Goal: Task Accomplishment & Management: Complete application form

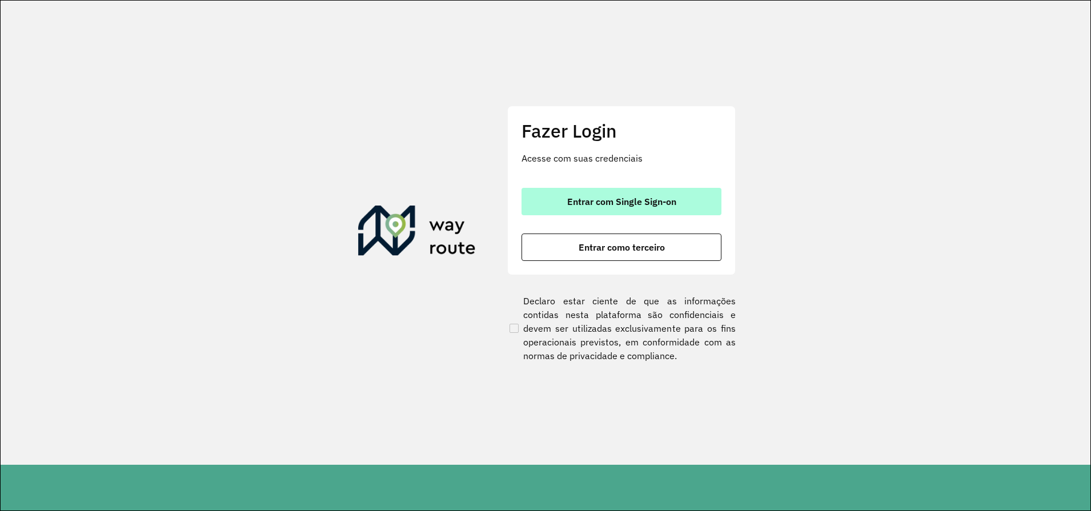
click at [664, 208] on button "Entrar com Single Sign-on" at bounding box center [622, 201] width 200 height 27
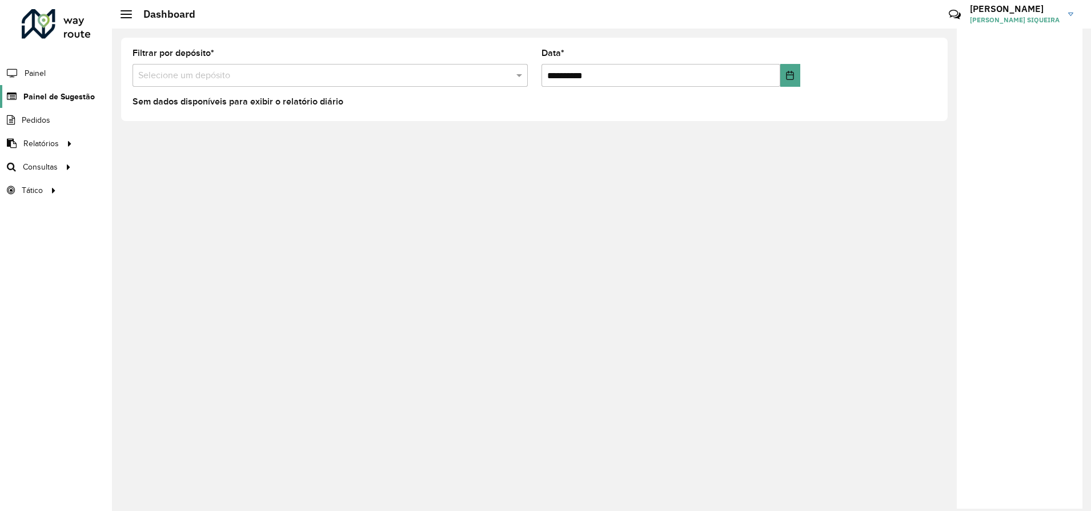
click at [66, 95] on span "Painel de Sugestão" at bounding box center [58, 97] width 71 height 12
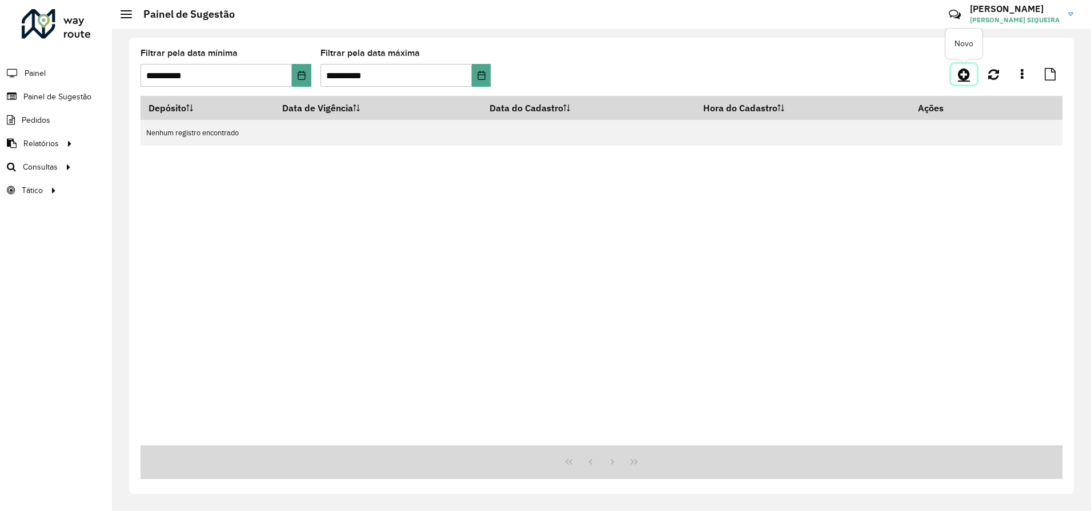
click at [961, 72] on icon at bounding box center [964, 74] width 12 height 14
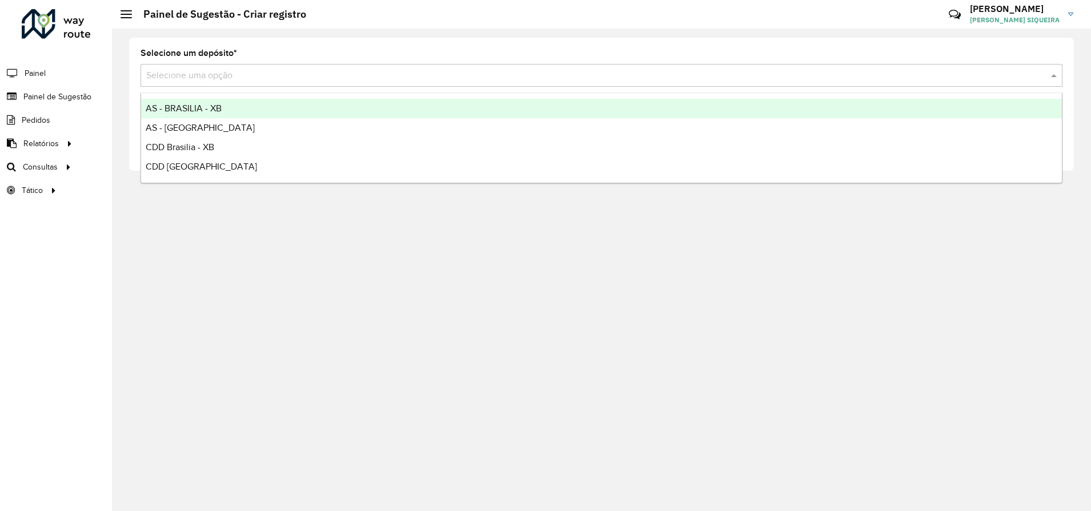
click at [288, 77] on input "text" at bounding box center [590, 76] width 888 height 14
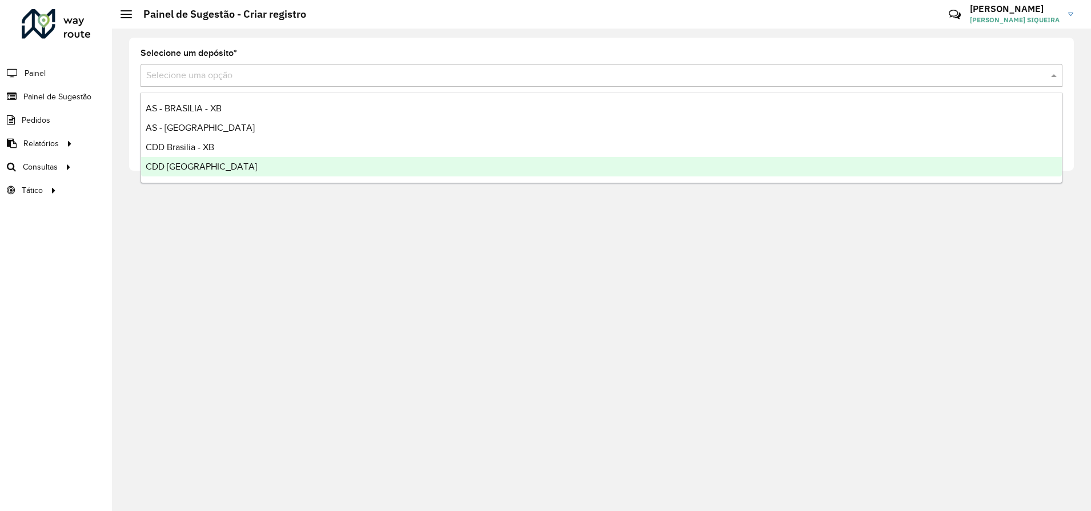
click at [206, 166] on span "CDD [GEOGRAPHIC_DATA]" at bounding box center [201, 167] width 111 height 10
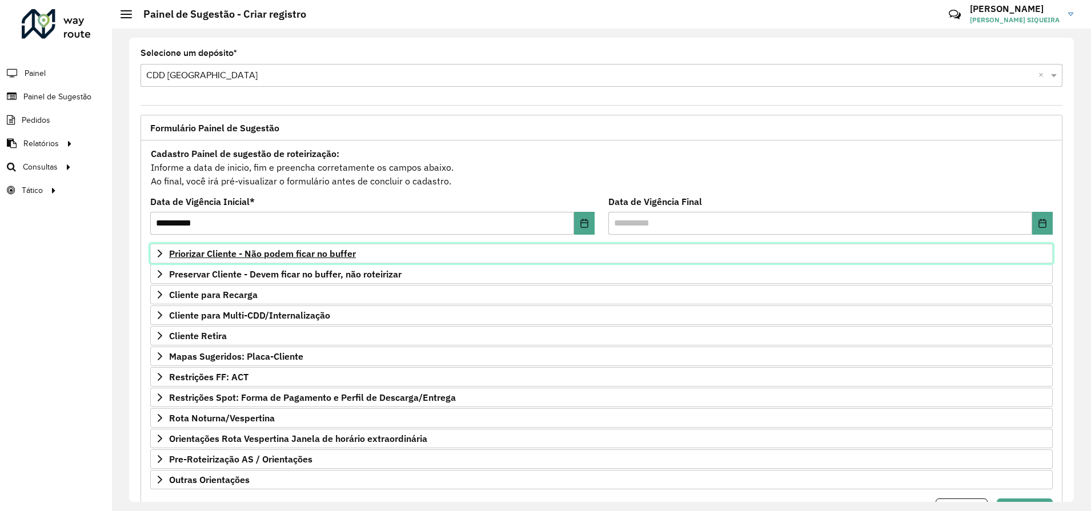
click at [230, 254] on span "Priorizar Cliente - Não podem ficar no buffer" at bounding box center [262, 253] width 187 height 9
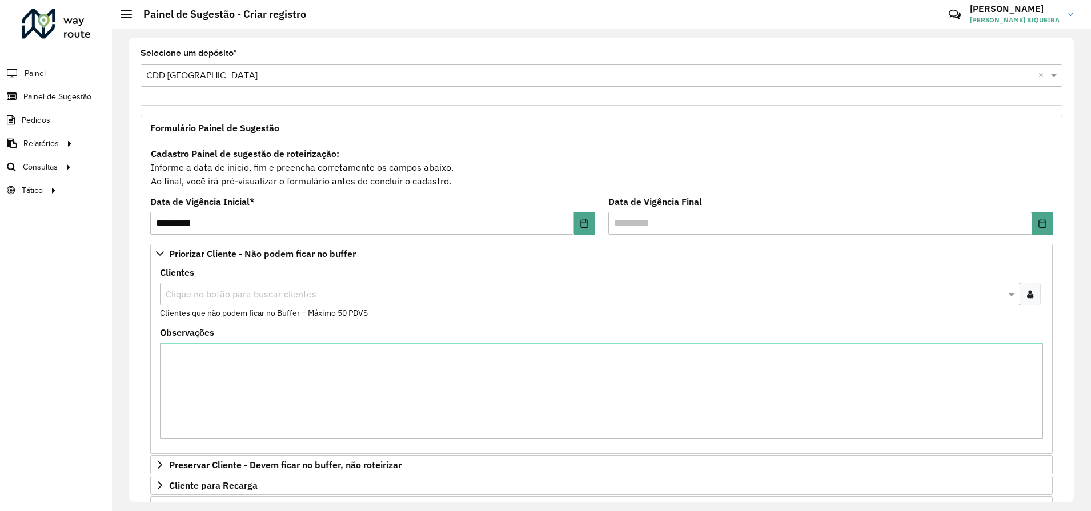
click at [1031, 292] on div at bounding box center [1030, 294] width 21 height 23
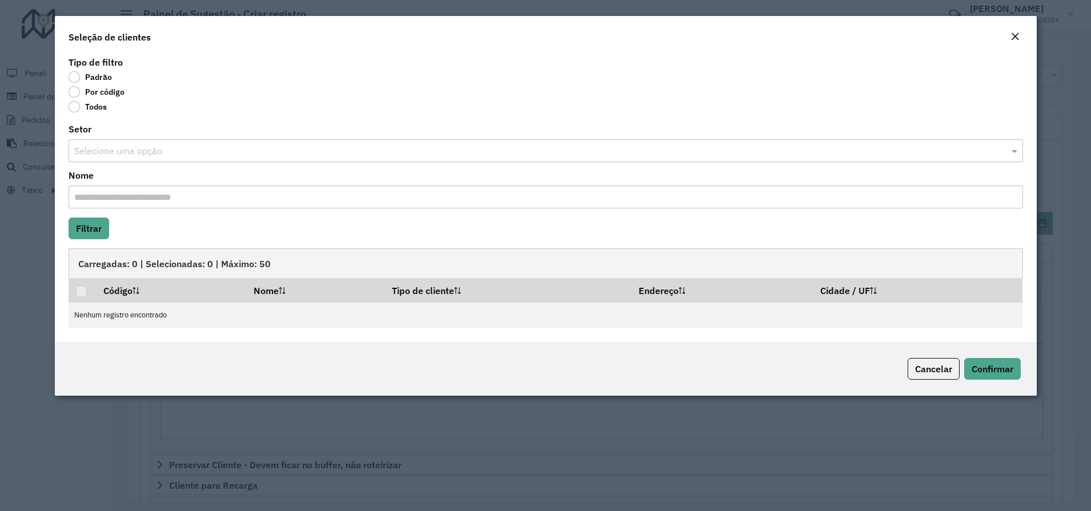
click at [74, 94] on label "Por código" at bounding box center [97, 91] width 56 height 11
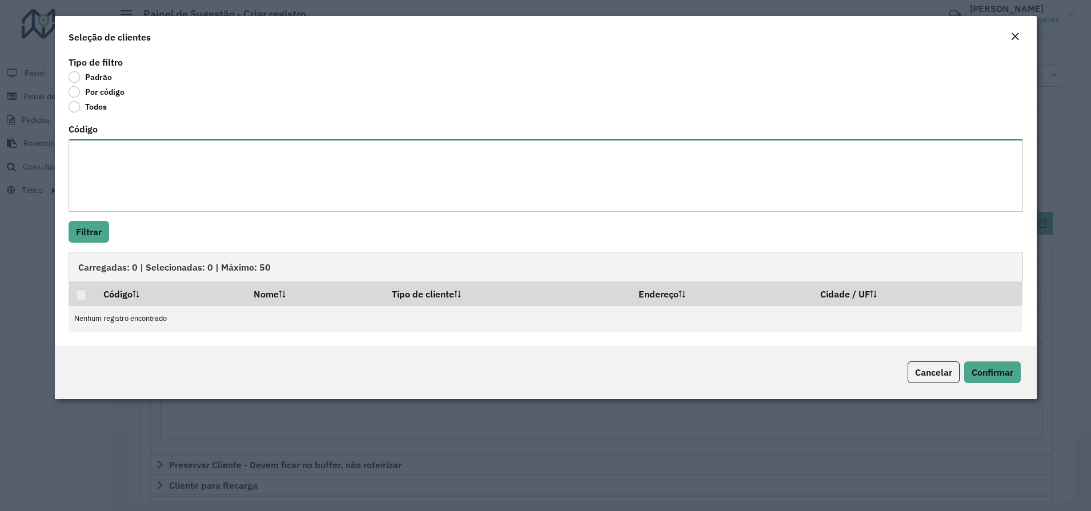
click at [108, 158] on textarea "Código" at bounding box center [546, 175] width 955 height 73
paste textarea "***** **** **** **** **** **** **** **** **** **** **** **** **** *** ***** ***…"
type textarea "***** **** **** **** **** **** **** **** **** **** **** **** **** *** ***** ***…"
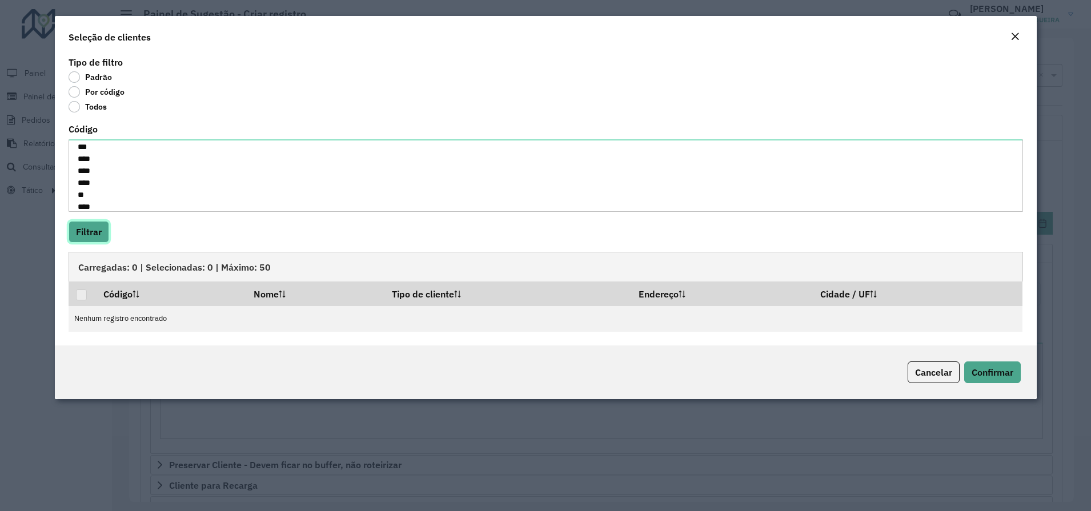
click at [87, 227] on button "Filtrar" at bounding box center [89, 232] width 41 height 22
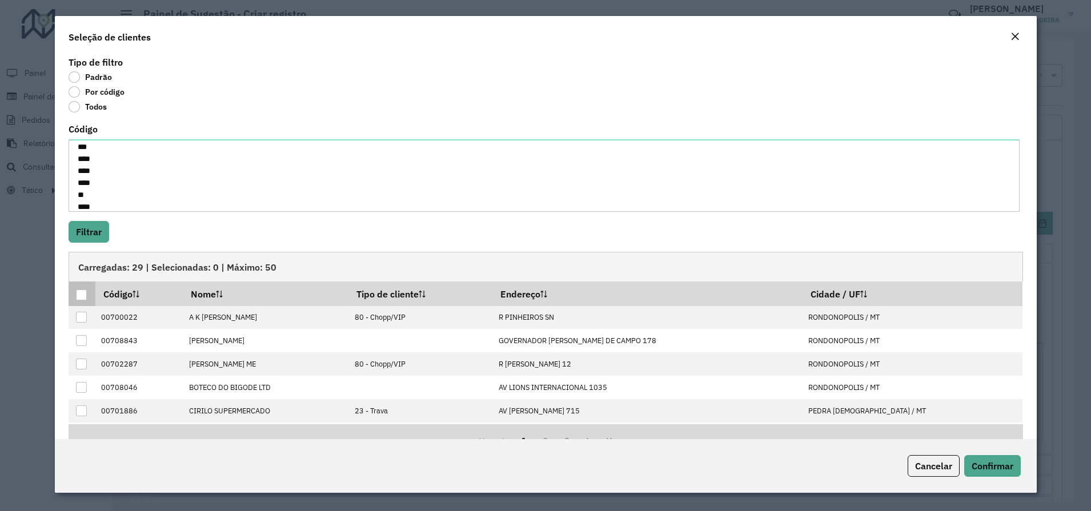
click at [77, 293] on div at bounding box center [81, 295] width 11 height 11
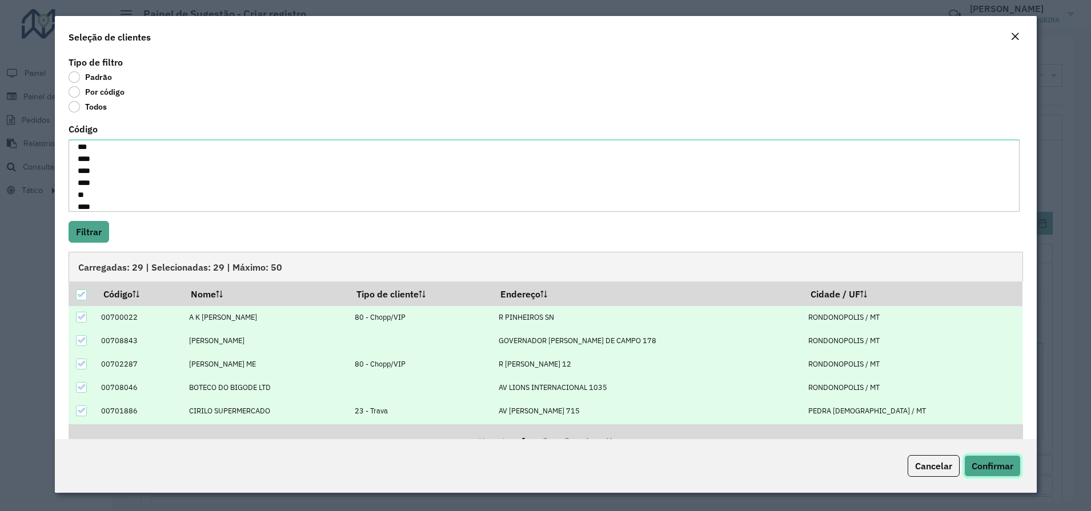
click at [987, 463] on span "Confirmar" at bounding box center [993, 465] width 42 height 11
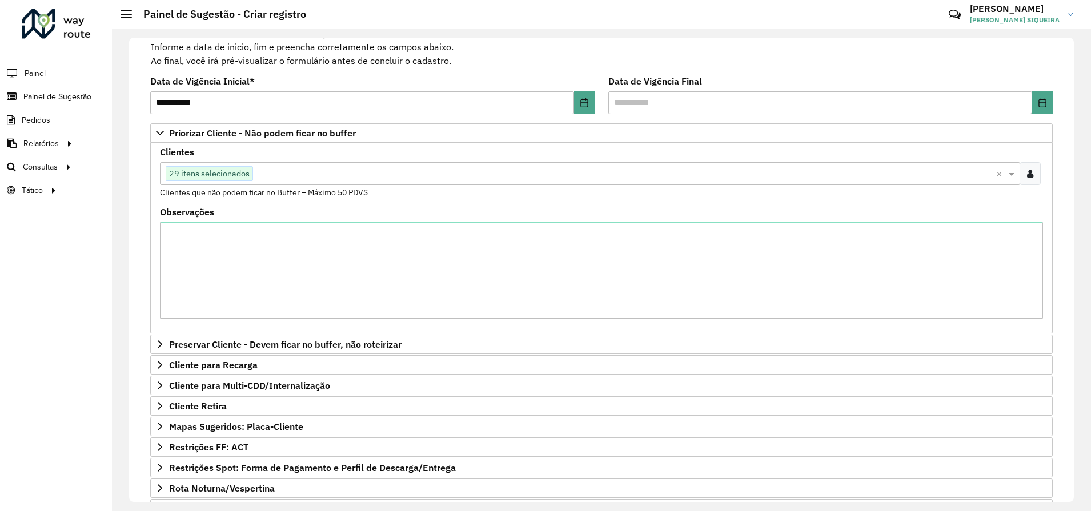
scroll to position [113, 0]
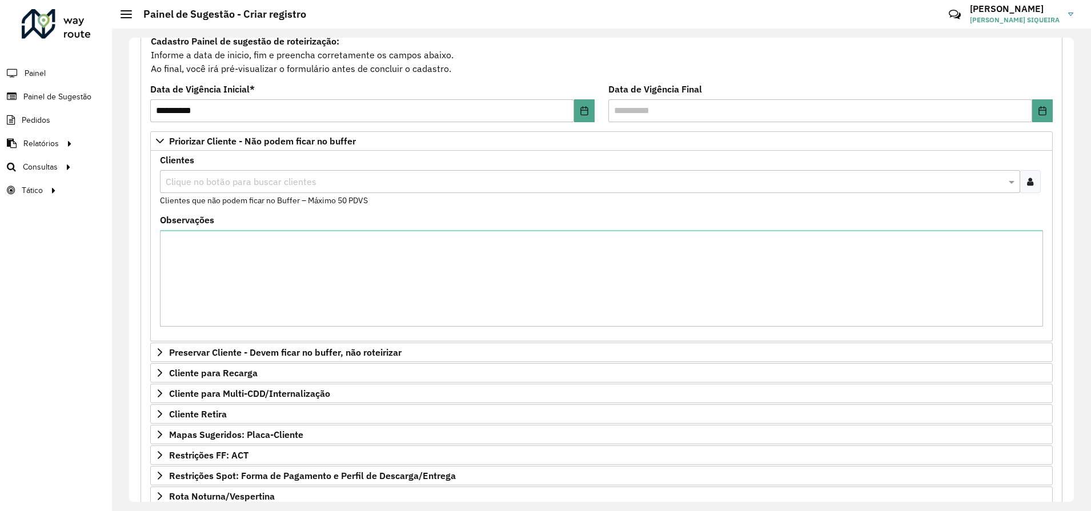
click at [1027, 184] on icon at bounding box center [1030, 181] width 6 height 9
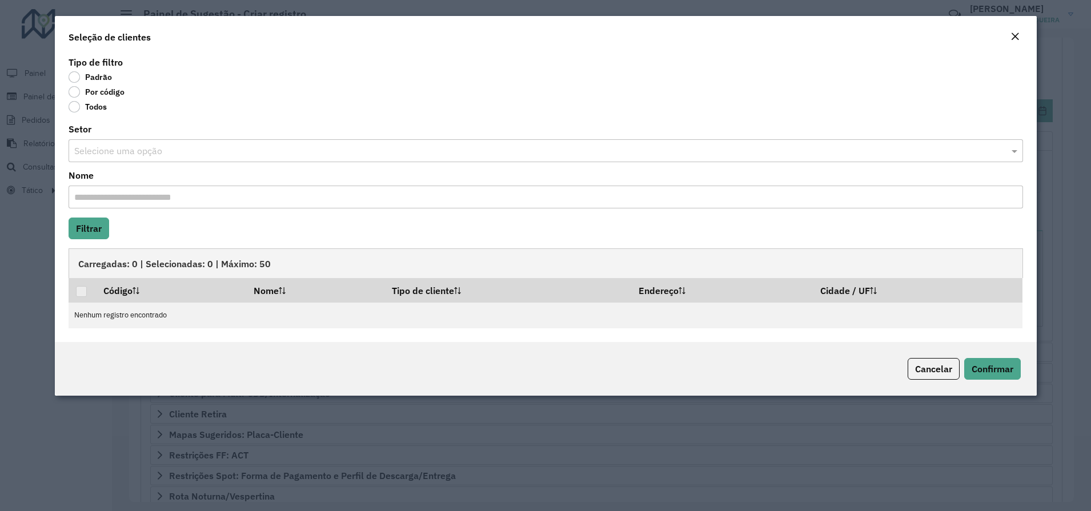
click at [73, 93] on label "Por código" at bounding box center [97, 91] width 56 height 11
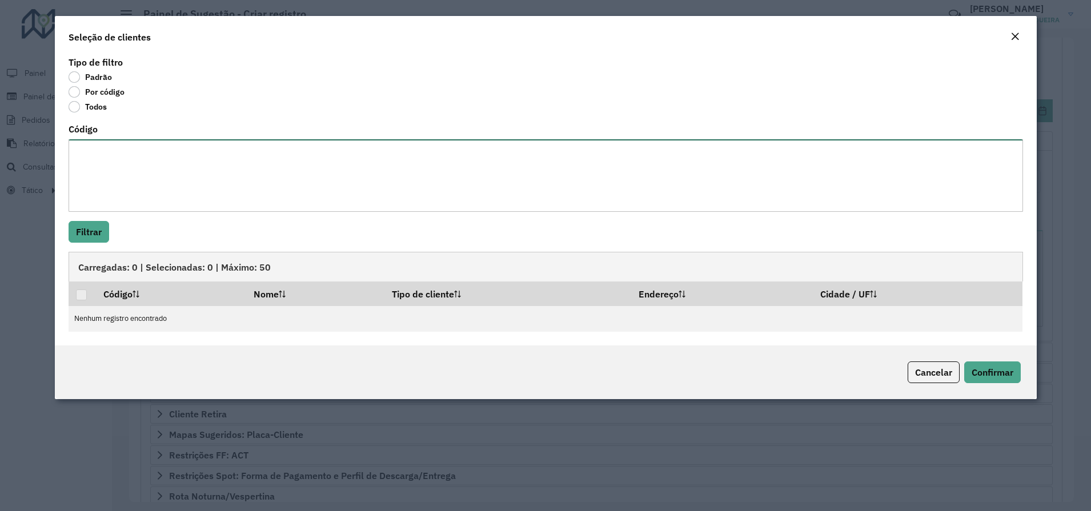
click at [102, 177] on textarea "Código" at bounding box center [546, 175] width 955 height 73
paste textarea "***** **** **** **** **** **** **** **** **** **** **** **** **** *** ***** ***…"
type textarea "***** **** **** **** **** **** **** **** **** **** **** **** **** *** ***** ***…"
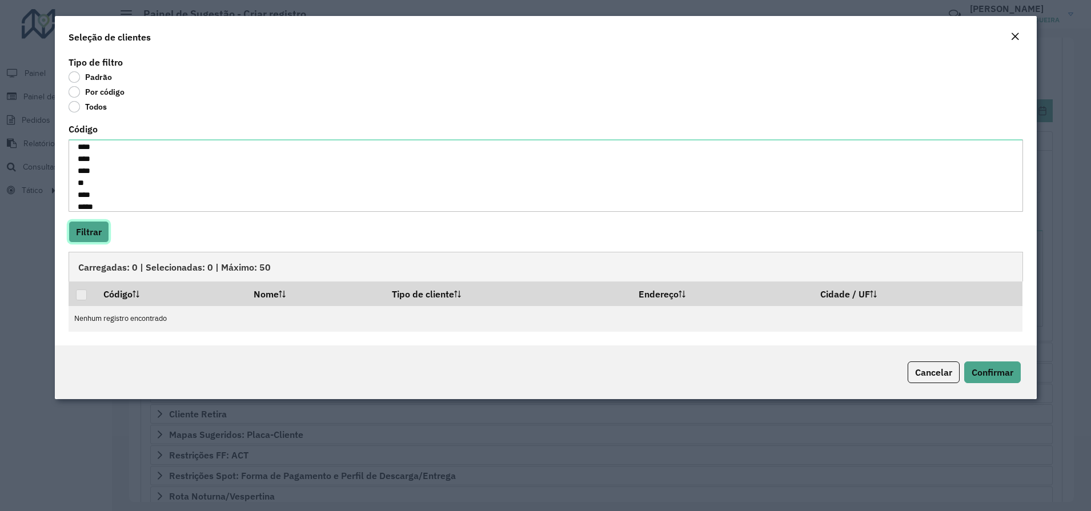
click at [94, 234] on button "Filtrar" at bounding box center [89, 232] width 41 height 22
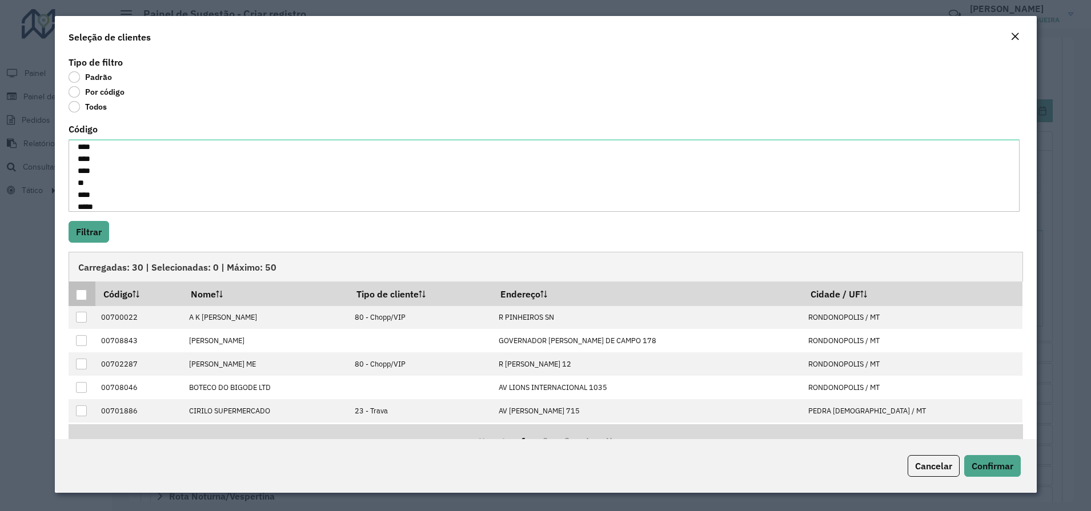
click at [80, 292] on div at bounding box center [81, 295] width 11 height 11
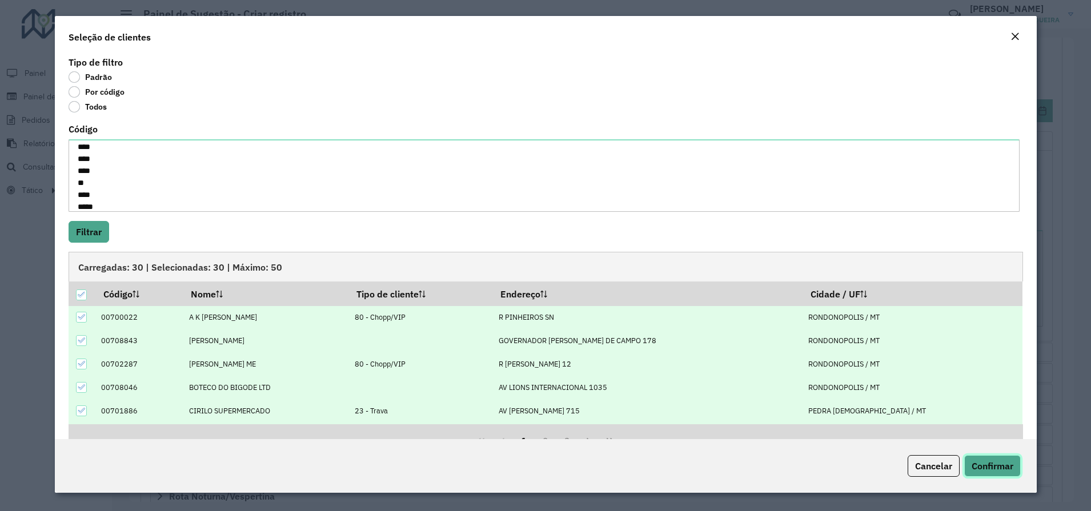
click at [1000, 474] on button "Confirmar" at bounding box center [992, 466] width 57 height 22
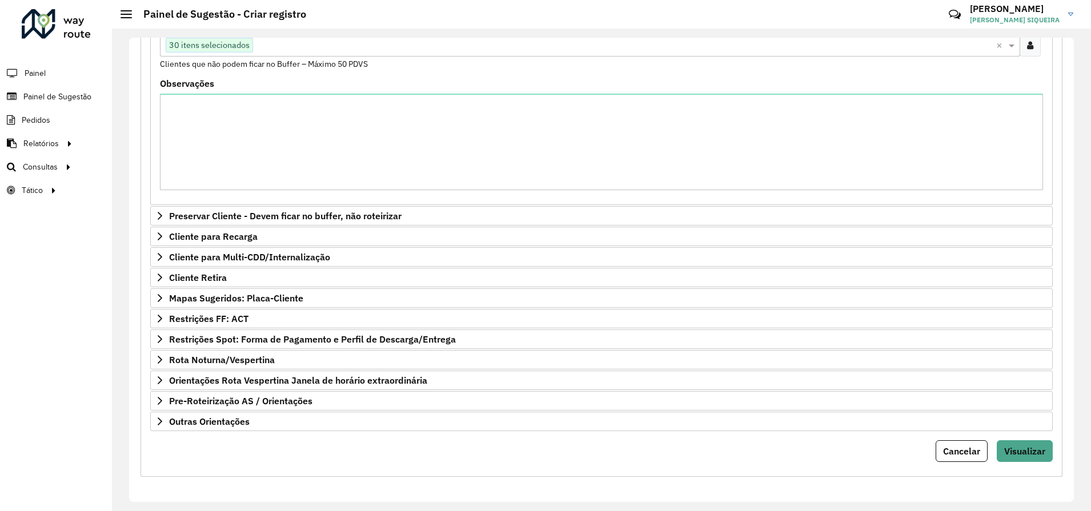
scroll to position [247, 0]
click at [1029, 449] on span "Visualizar" at bounding box center [1024, 453] width 41 height 11
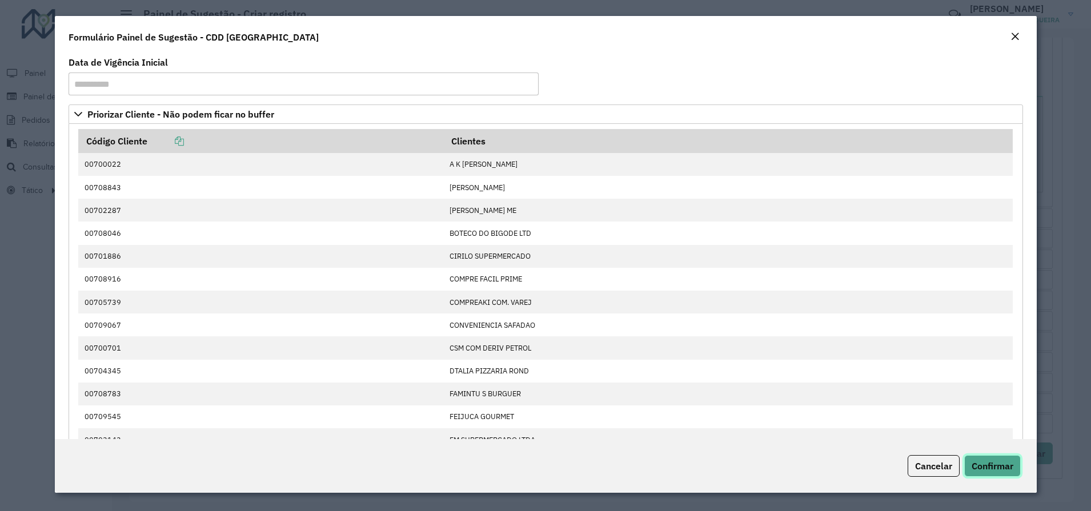
click at [989, 465] on span "Confirmar" at bounding box center [993, 465] width 42 height 11
